Goal: Communication & Community: Answer question/provide support

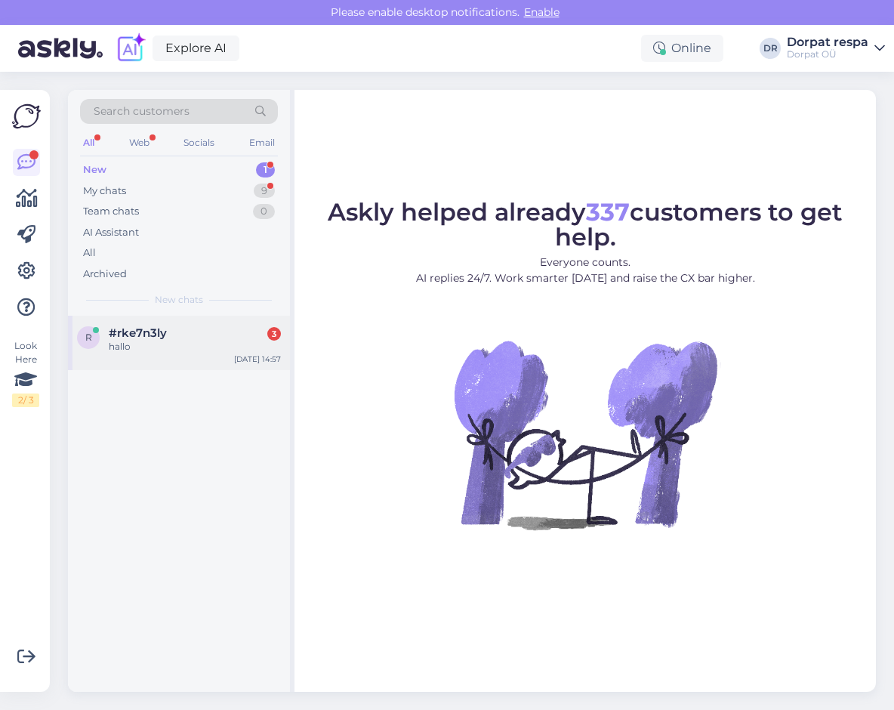
click at [208, 357] on div "r #rke7n3ly 3 hallo [DATE] 14:57" at bounding box center [179, 343] width 222 height 54
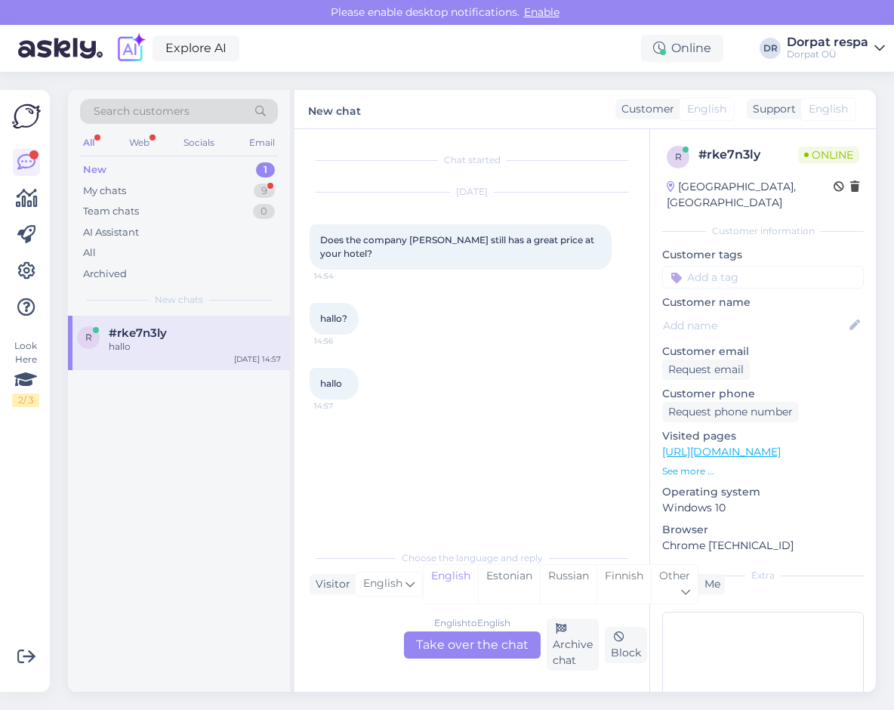
click at [584, 480] on div "Chat started [DATE] Does the company HANZA still has a great price at your hote…" at bounding box center [479, 336] width 338 height 385
click at [477, 647] on div "English to English Take over the chat" at bounding box center [472, 645] width 137 height 27
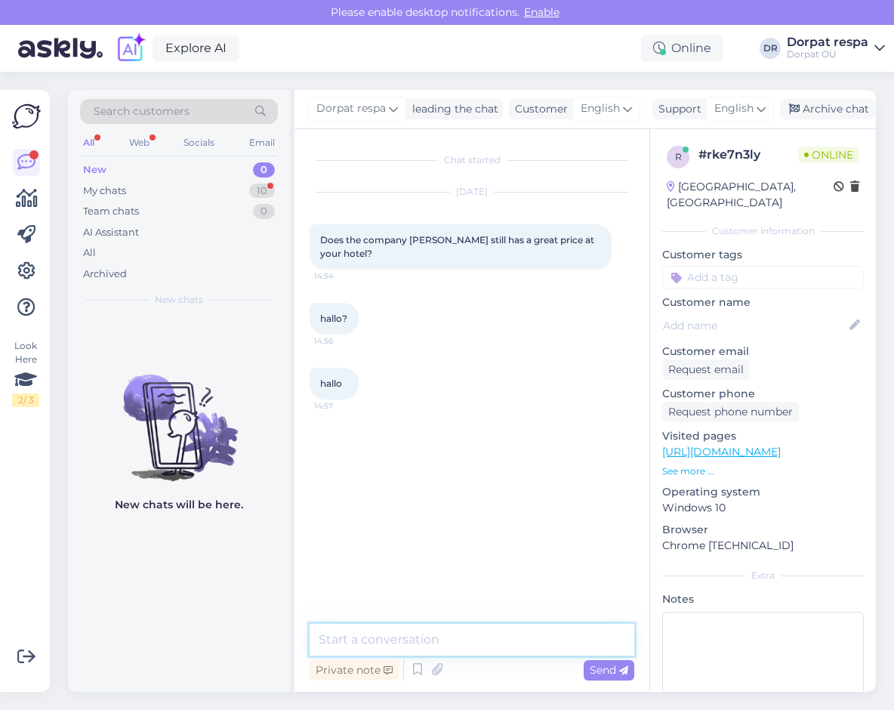
click at [449, 632] on textarea at bounding box center [472, 640] width 325 height 32
type textarea "h"
click at [604, 638] on textarea "Hello! That depends, there are multiple HANZA" at bounding box center [472, 640] width 325 height 32
click at [610, 637] on textarea "Hello! That depends, there are multiple HANZA" at bounding box center [472, 640] width 325 height 32
click at [406, 643] on textarea "Hello! That depends, there are multiple HANZA companies." at bounding box center [472, 631] width 325 height 50
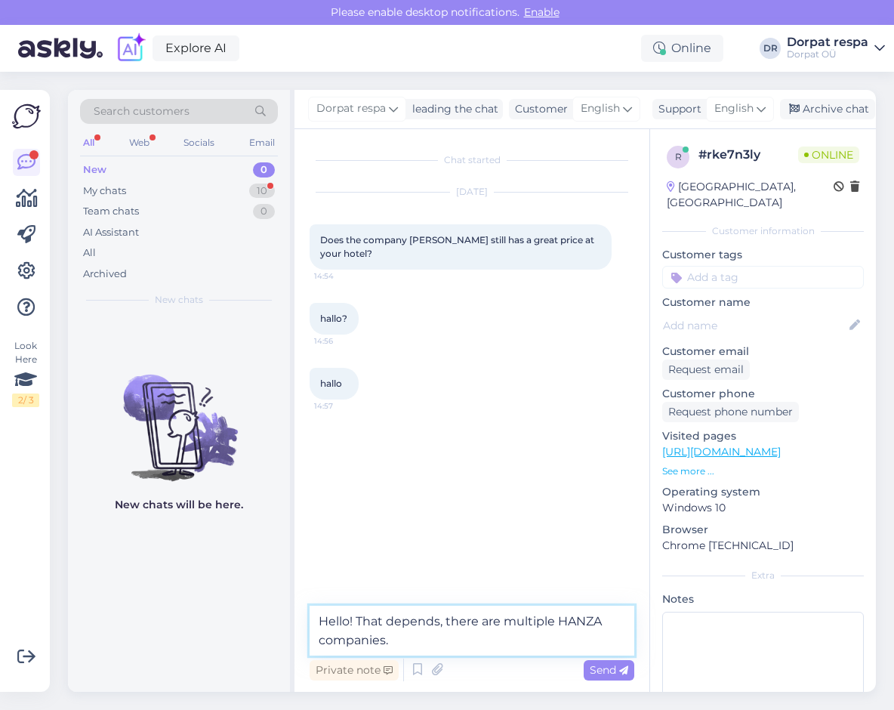
click at [465, 634] on textarea "Hello! That depends, there are multiple HANZA companies." at bounding box center [472, 631] width 325 height 50
click at [517, 640] on textarea "Hello! That depends, there are multiple HANZA companies." at bounding box center [472, 631] width 325 height 50
type textarea "Hello! That depends, there are multiple HANZA companies."
click at [444, 635] on textarea "Hello! That depends, there are multiple HANZA companies." at bounding box center [472, 631] width 325 height 50
click at [605, 677] on div "Send" at bounding box center [609, 670] width 51 height 20
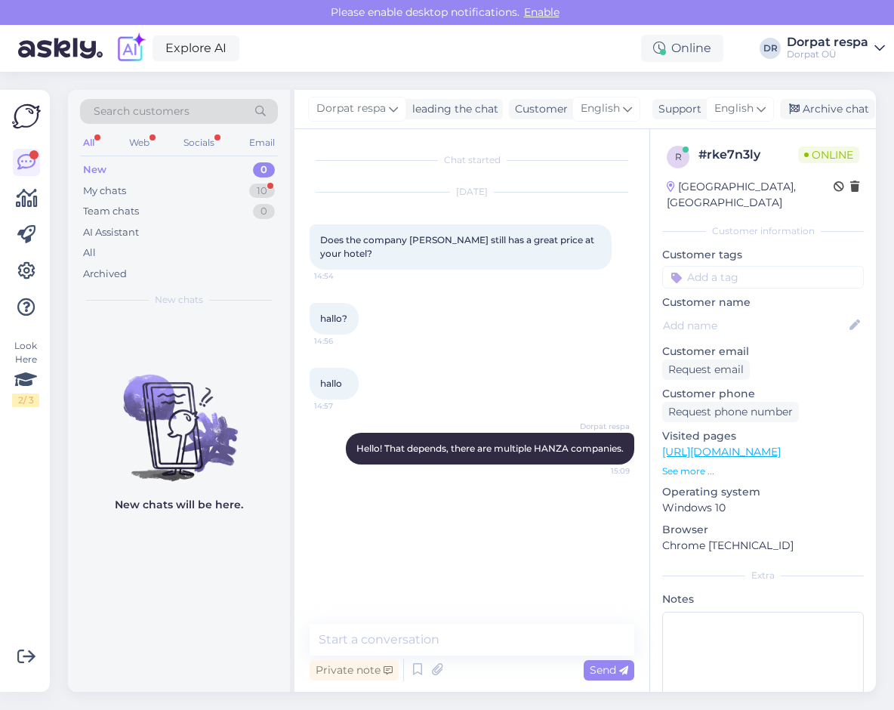
click at [477, 350] on div "hallo? 14:56" at bounding box center [472, 318] width 325 height 65
drag, startPoint x: 508, startPoint y: 336, endPoint x: 517, endPoint y: 326, distance: 13.5
click at [508, 336] on div "hallo? 14:56" at bounding box center [472, 318] width 325 height 65
